Goal: Transaction & Acquisition: Purchase product/service

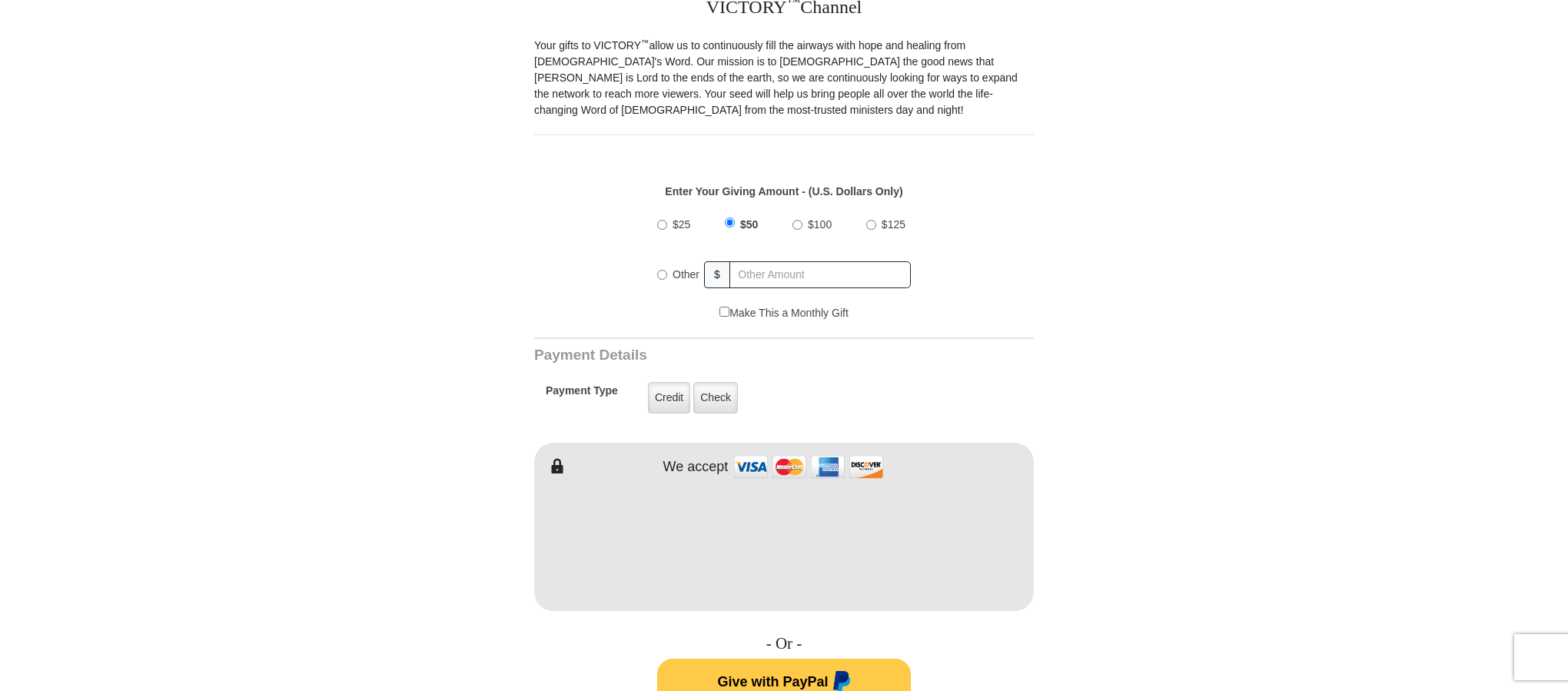
scroll to position [446, 0]
click at [796, 223] on input "$100" at bounding box center [797, 223] width 10 height 10
radio input "true"
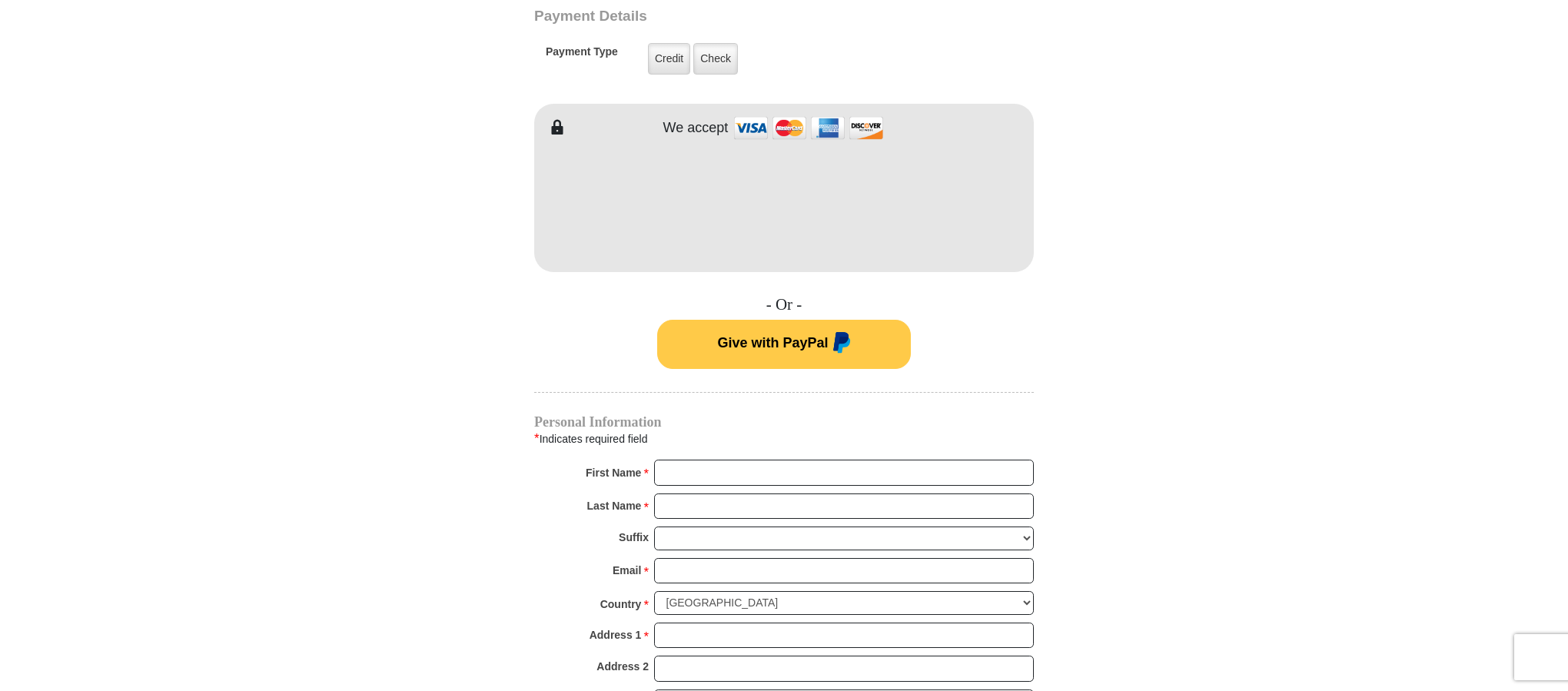
scroll to position [786, 0]
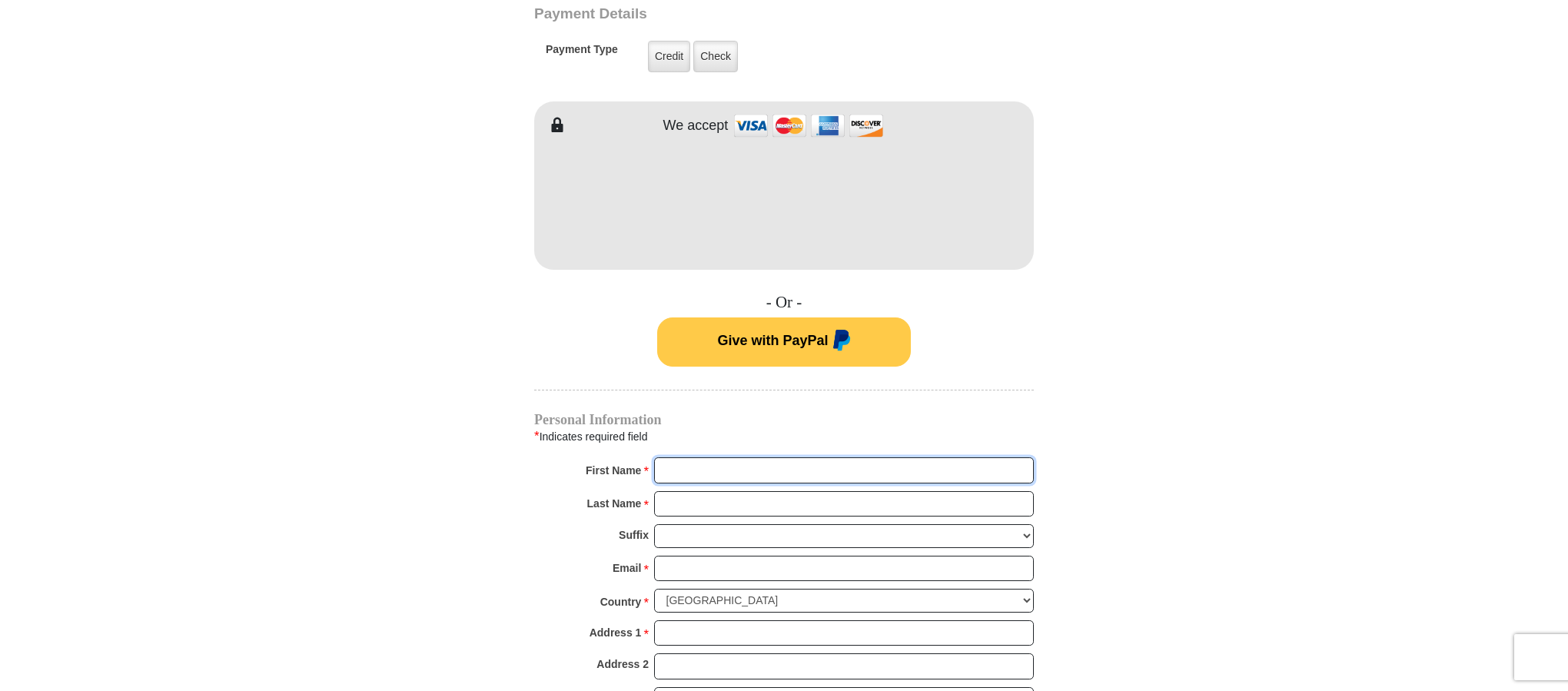
click at [877, 465] on input "First Name *" at bounding box center [843, 471] width 380 height 26
type input "[PERSON_NAME] and [PERSON_NAME]"
click at [891, 499] on input "Last Name *" at bounding box center [843, 505] width 380 height 26
type input "[PERSON_NAME]"
click at [867, 556] on input "Email *" at bounding box center [843, 569] width 380 height 26
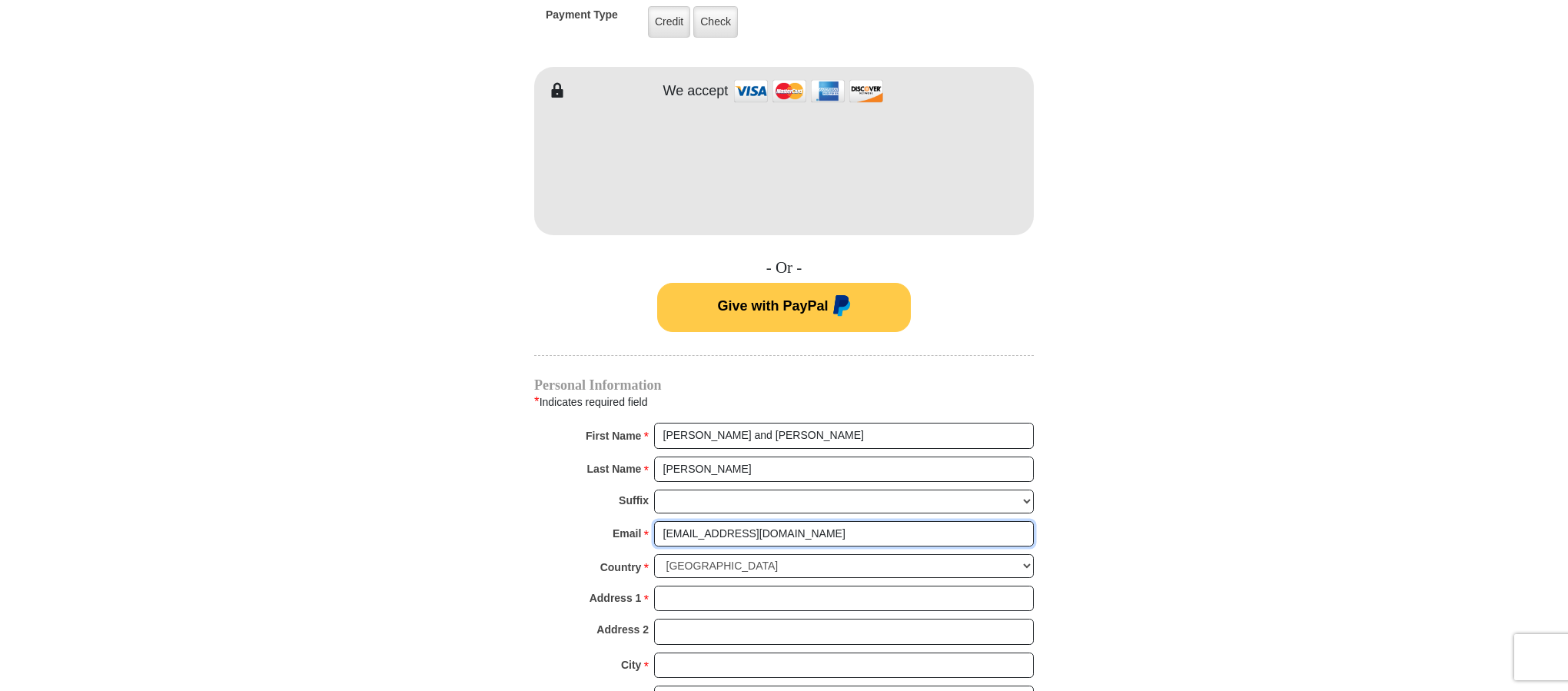
scroll to position [826, 0]
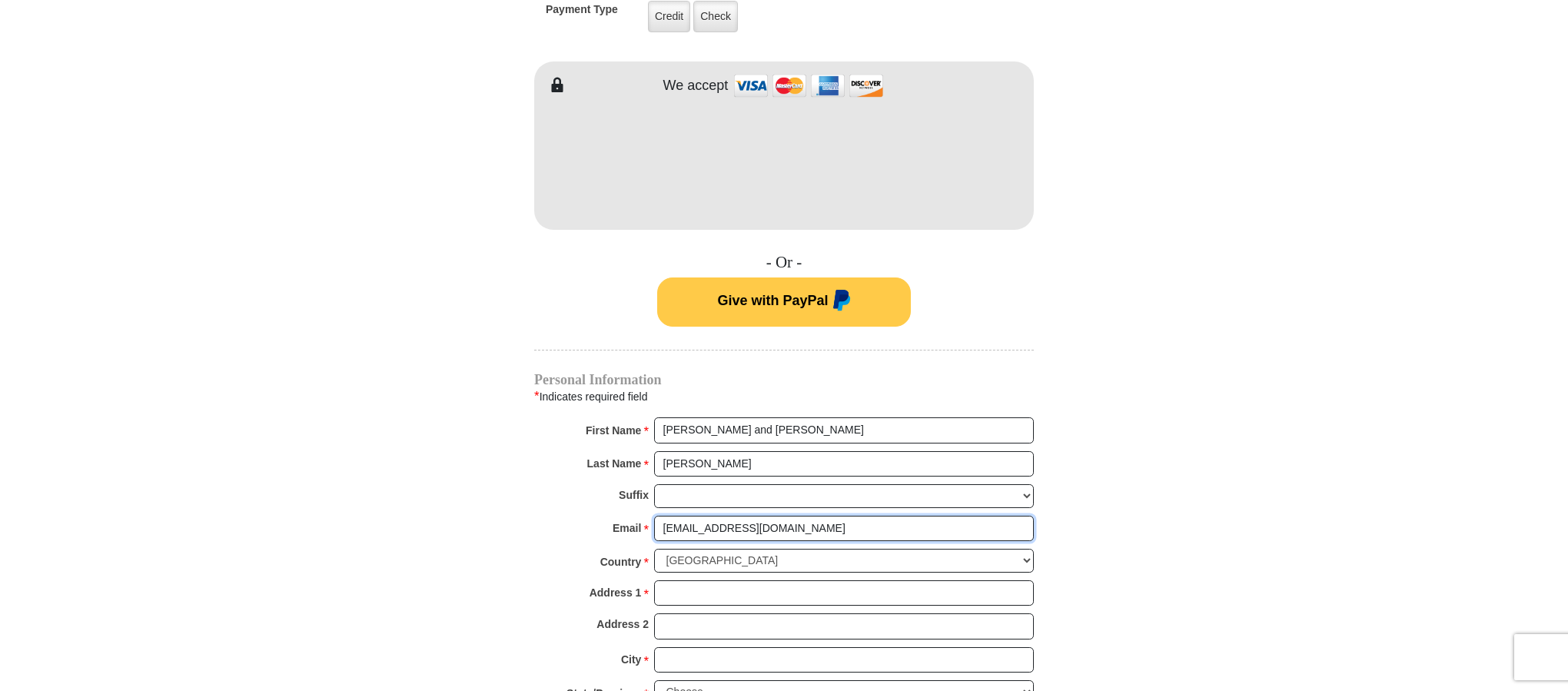
type input "[EMAIL_ADDRESS][DOMAIN_NAME]"
click at [798, 580] on input "Address 1 *" at bounding box center [843, 594] width 380 height 26
type input "18320 C.R. 126"
click at [739, 648] on input "City *" at bounding box center [843, 661] width 380 height 26
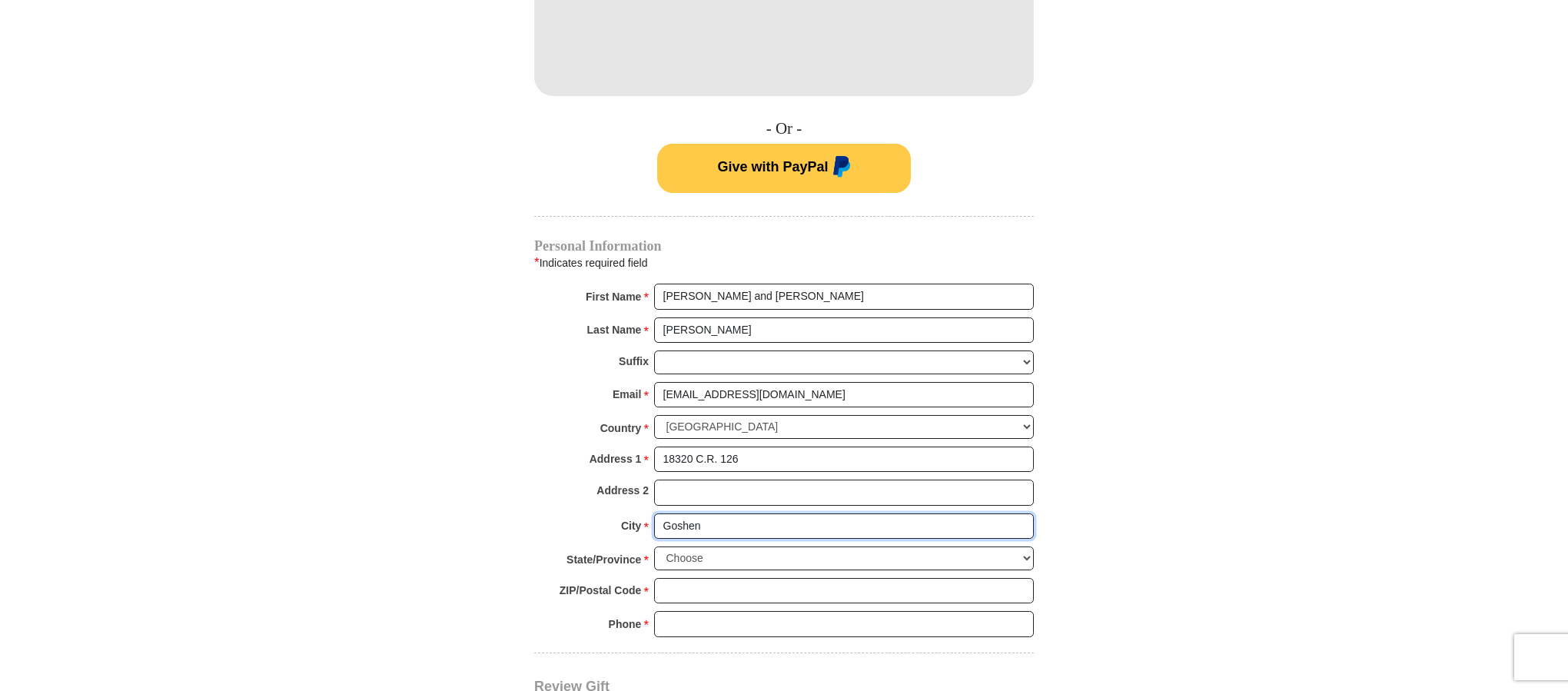
scroll to position [961, 0]
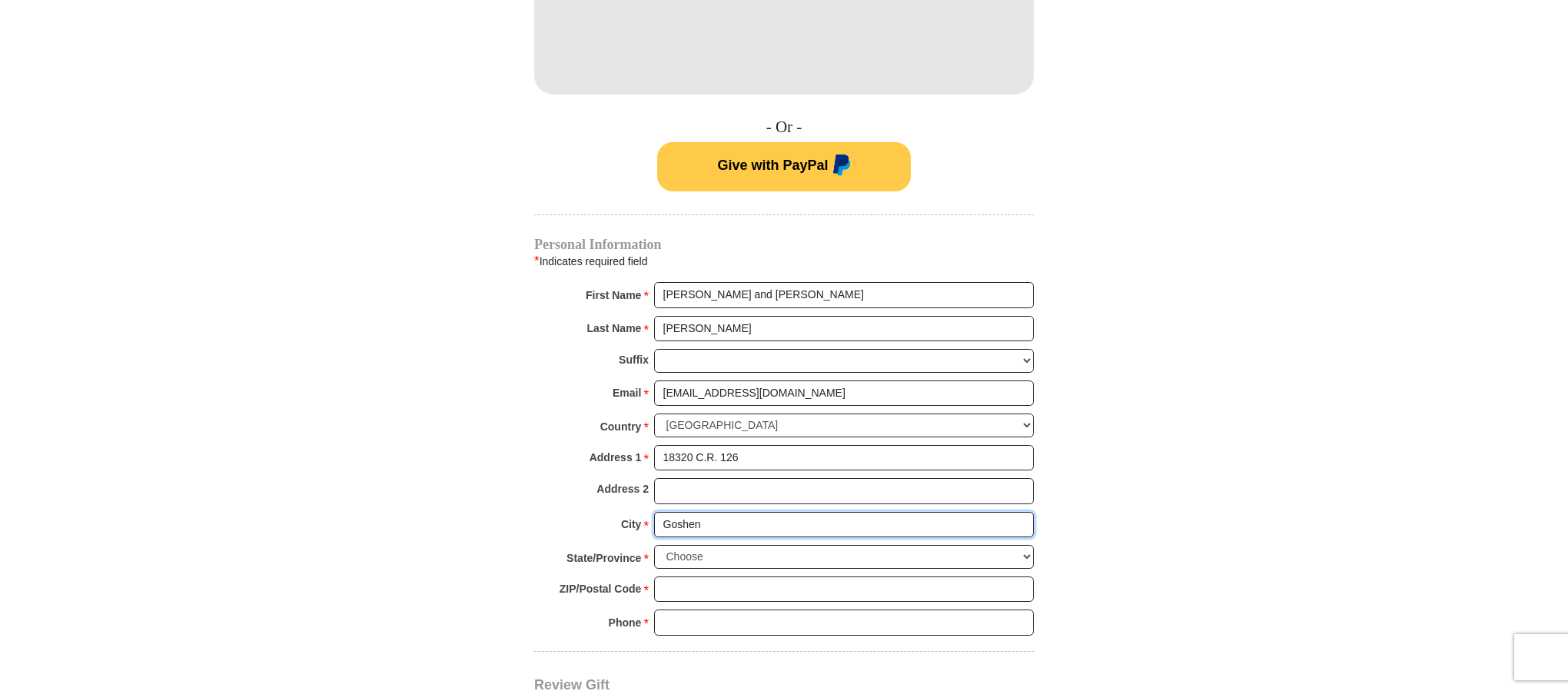
type input "Goshen"
select select "IN"
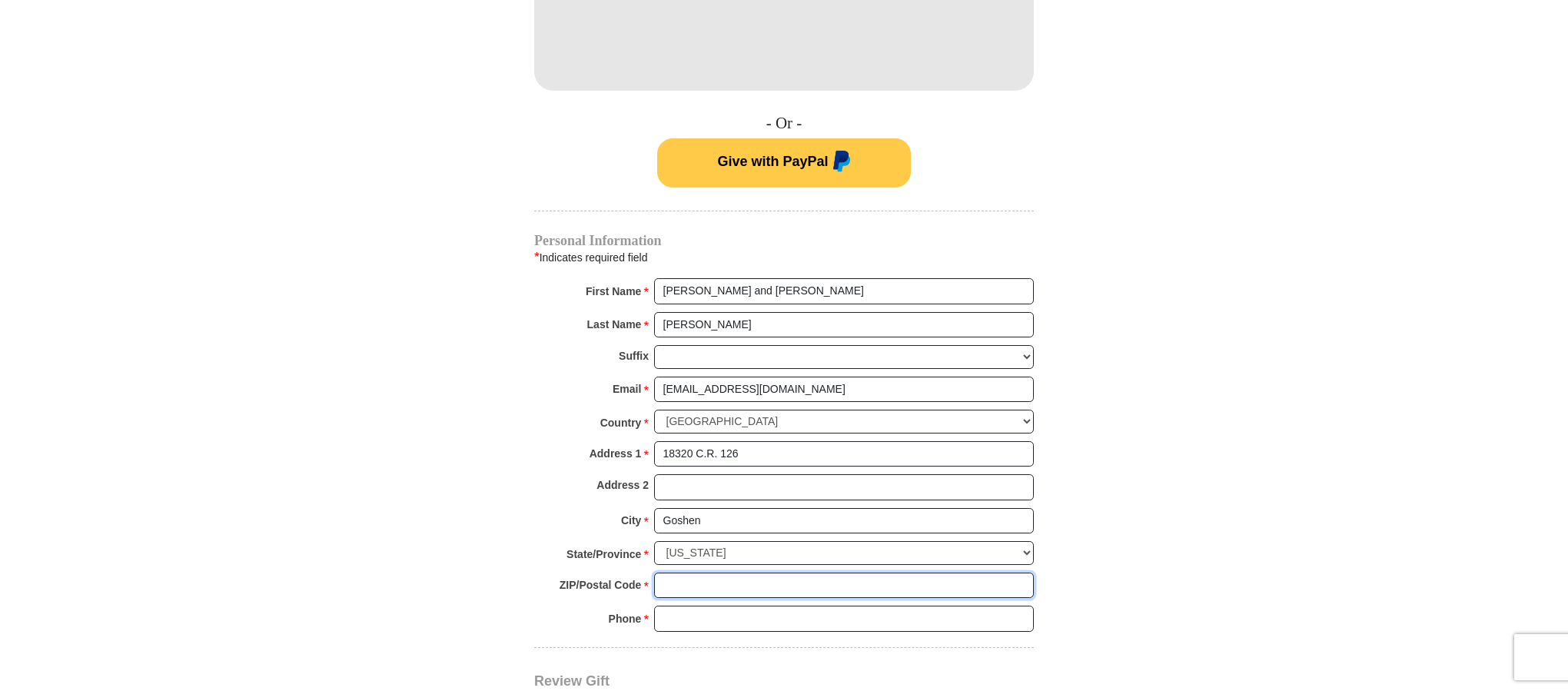
click at [727, 573] on input "ZIP/Postal Code *" at bounding box center [843, 587] width 380 height 26
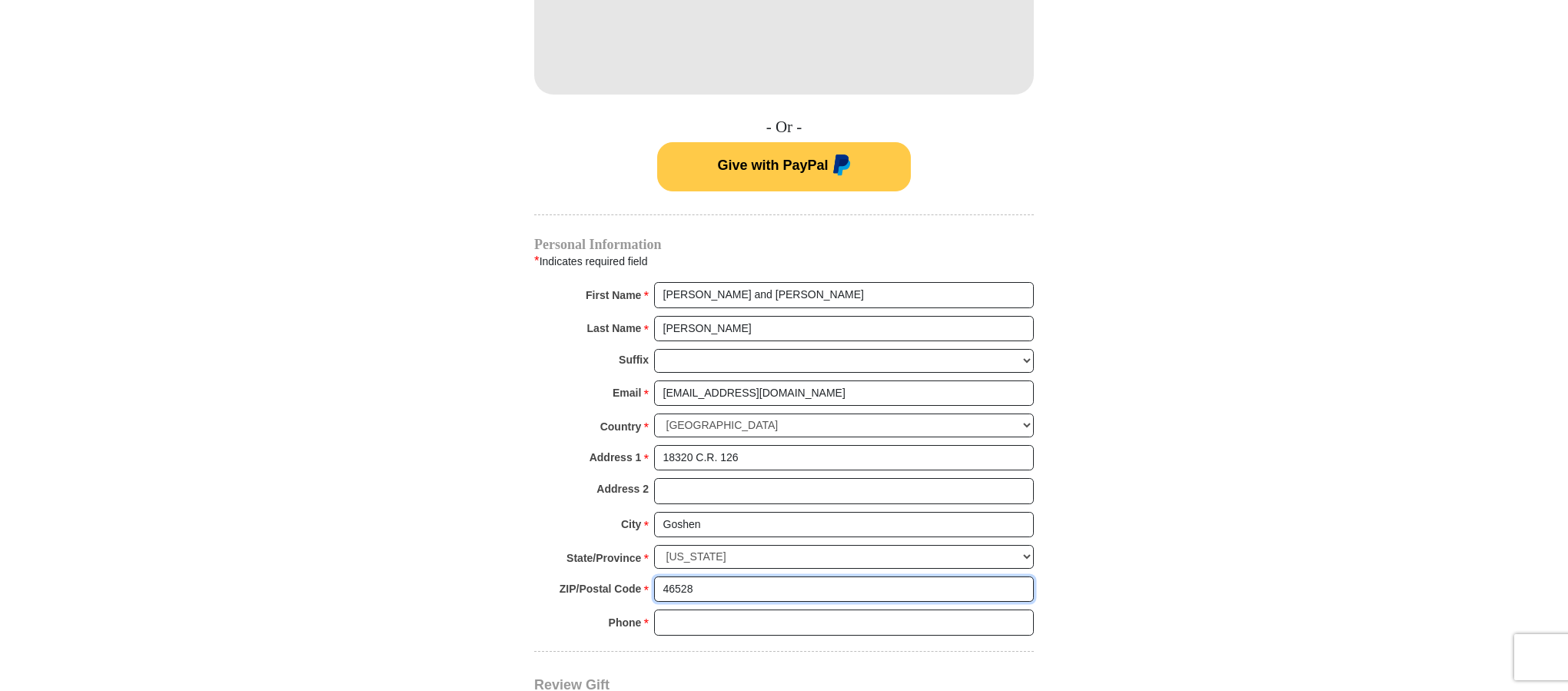
type input "46528"
click at [742, 610] on input "Phone * *" at bounding box center [843, 623] width 380 height 26
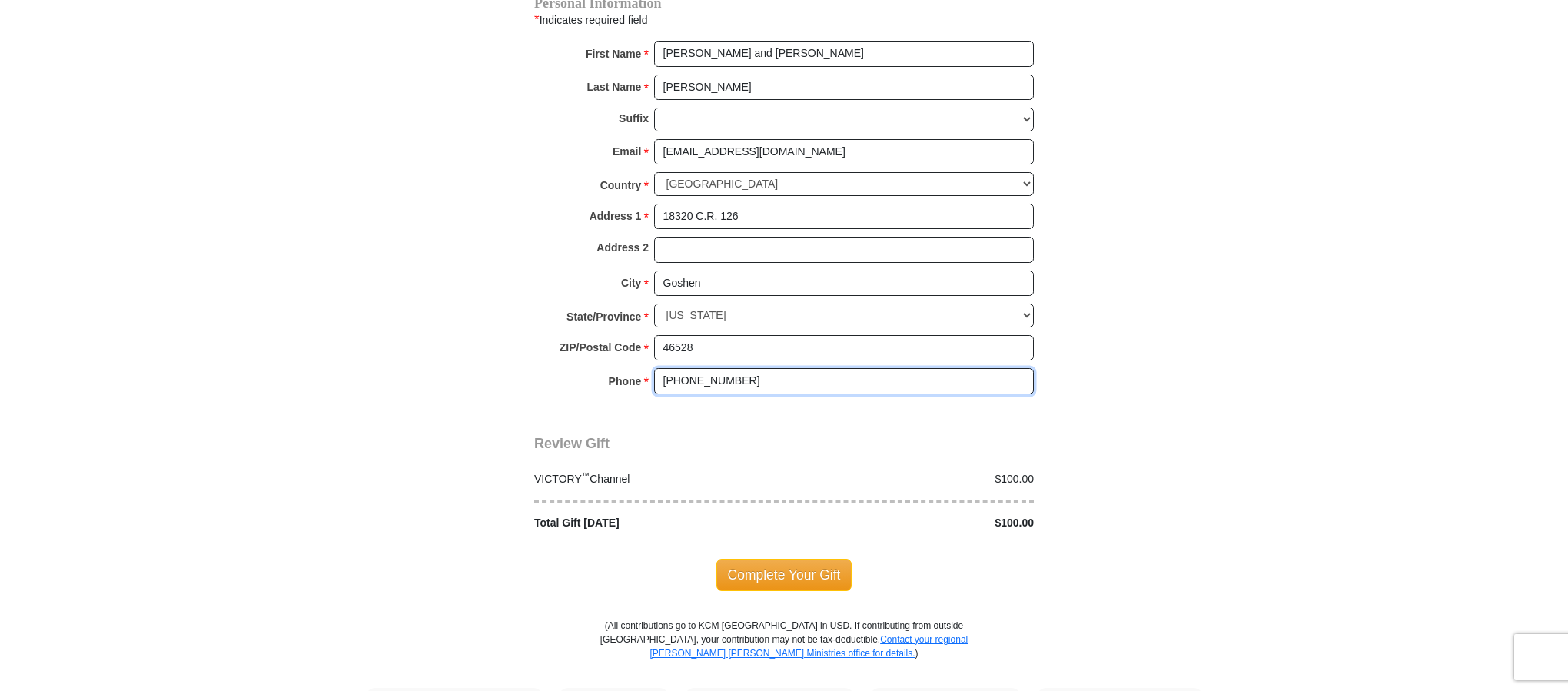
scroll to position [1204, 0]
type input "[PHONE_NUMBER]"
click at [792, 558] on span "Complete Your Gift" at bounding box center [784, 574] width 136 height 32
